Goal: Task Accomplishment & Management: Use online tool/utility

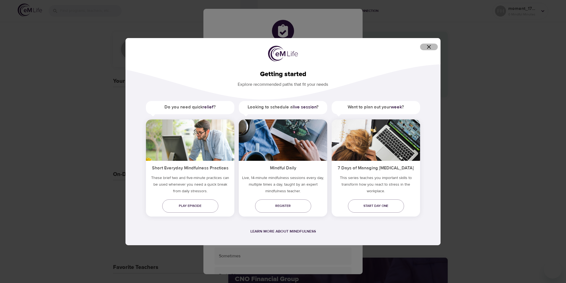
click at [429, 46] on icon "button" at bounding box center [429, 47] width 4 height 4
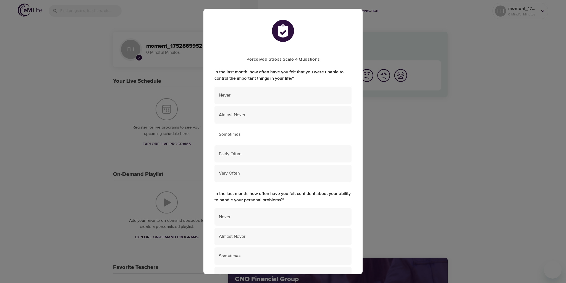
click at [241, 135] on span "Sometimes" at bounding box center [283, 134] width 128 height 6
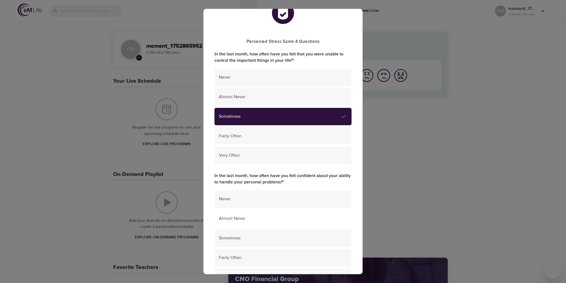
scroll to position [28, 0]
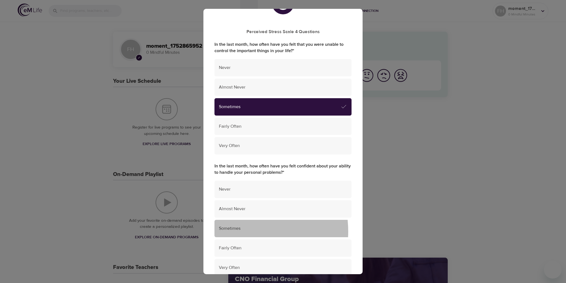
click at [239, 232] on span "Sometimes" at bounding box center [283, 229] width 128 height 6
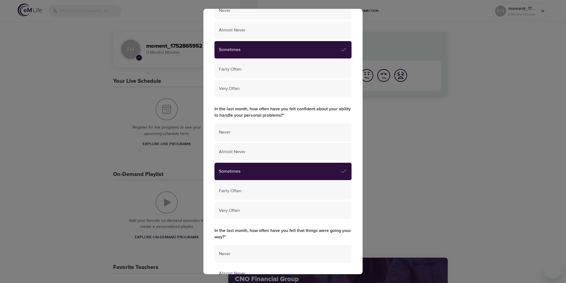
scroll to position [193, 0]
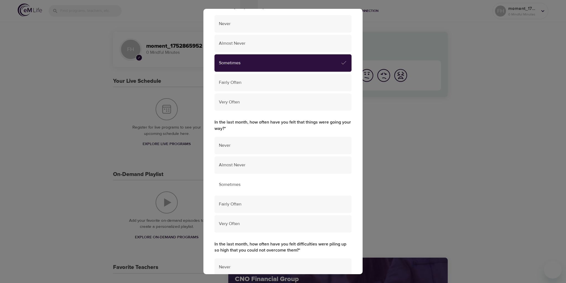
click at [243, 188] on span "Sometimes" at bounding box center [283, 185] width 128 height 6
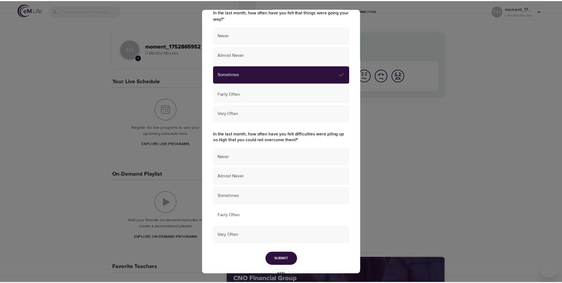
scroll to position [319, 0]
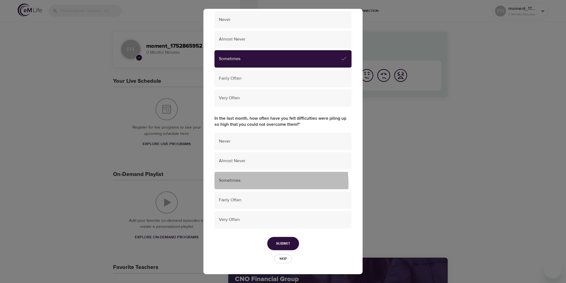
click at [256, 184] on span "Sometimes" at bounding box center [283, 181] width 128 height 6
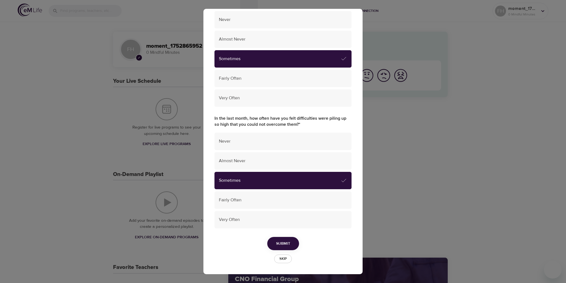
click at [279, 244] on span "Submit" at bounding box center [283, 244] width 14 height 7
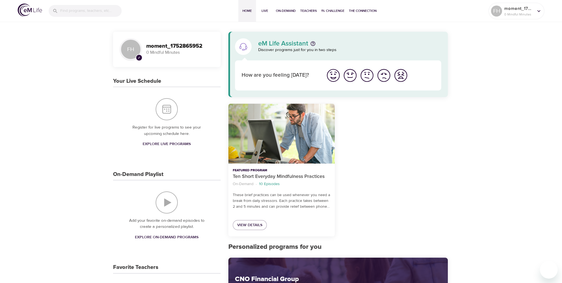
click at [333, 74] on img "I'm feeling great" at bounding box center [332, 75] width 15 height 15
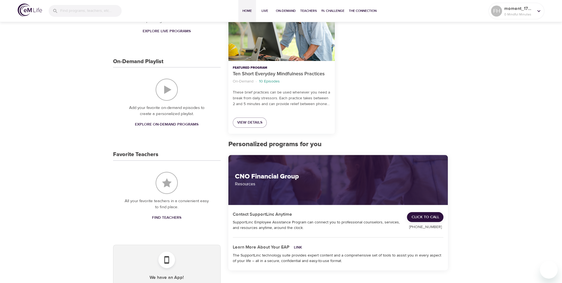
scroll to position [0, 0]
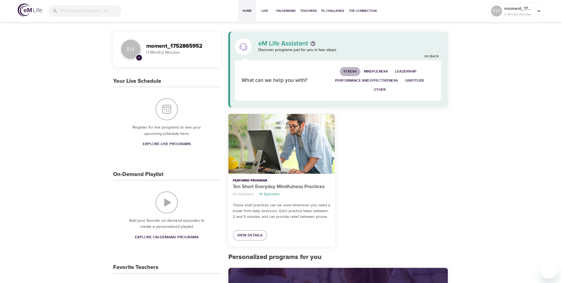
click at [350, 73] on span "Stress" at bounding box center [349, 72] width 13 height 6
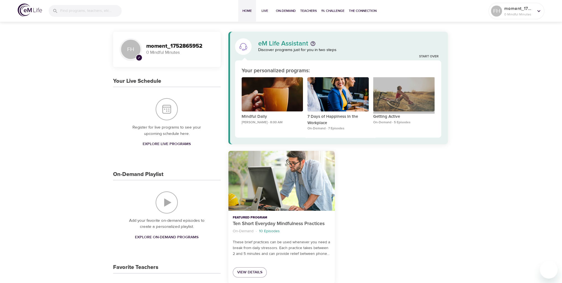
click at [394, 103] on div "Getting Active" at bounding box center [403, 94] width 61 height 35
